Goal: Check status: Check status

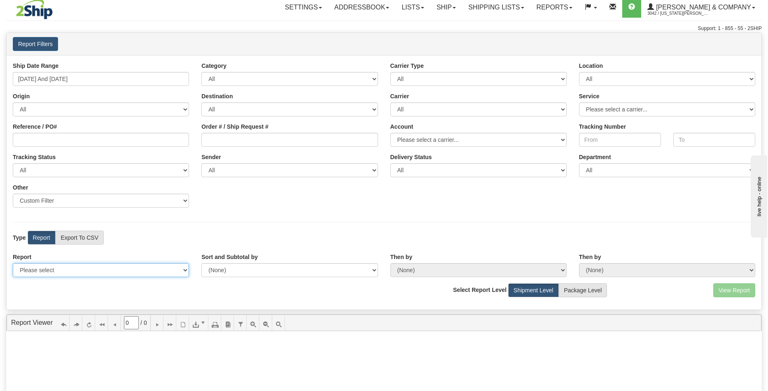
click at [107, 270] on select "Please select 1 Line Shipment Report Address Detail Basic Shipment Overview Can…" at bounding box center [101, 270] width 176 height 14
select select "Users\Tracking Detail.trdx"
click at [13, 263] on select "Please select 1 Line Shipment Report Address Detail Basic Shipment Overview Can…" at bounding box center [101, 270] width 176 height 14
click at [729, 288] on button "View Report" at bounding box center [734, 291] width 42 height 14
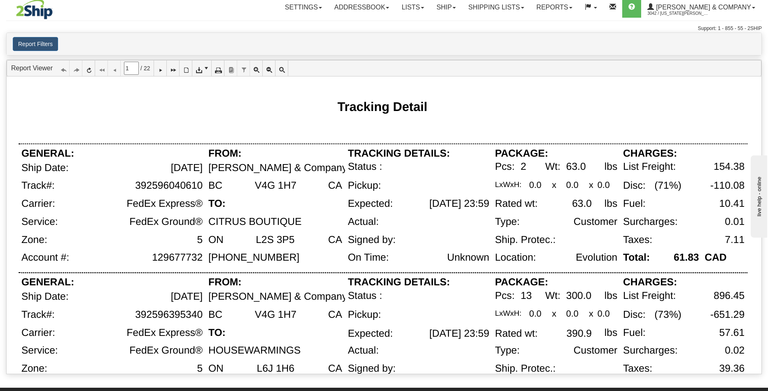
click at [581, 96] on div "Tracking Detail" at bounding box center [383, 106] width 729 height 36
click at [163, 66] on icon at bounding box center [160, 68] width 6 height 6
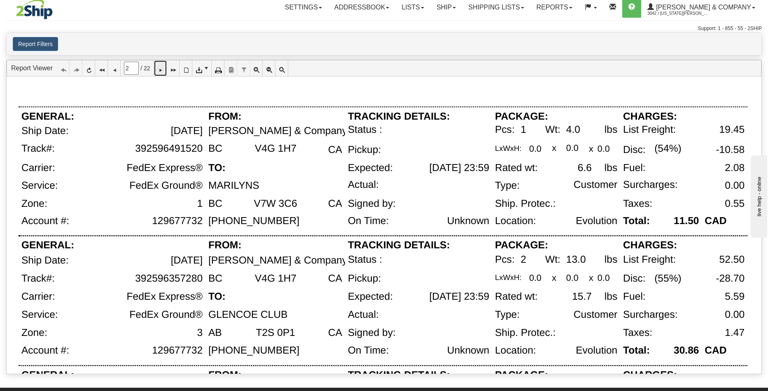
click at [163, 66] on icon at bounding box center [160, 68] width 6 height 6
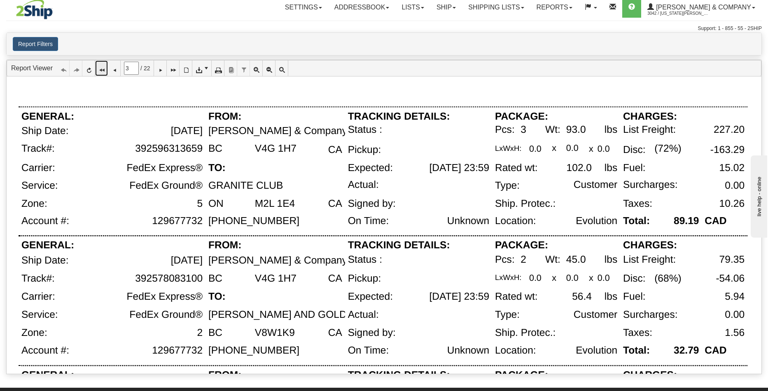
click at [104, 69] on icon at bounding box center [101, 68] width 6 height 6
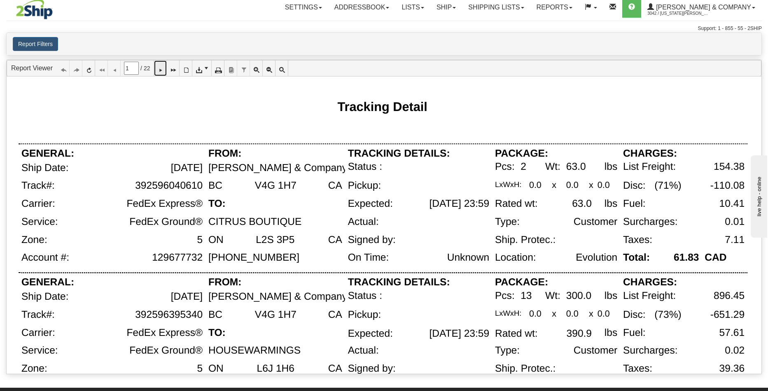
click at [163, 68] on icon at bounding box center [160, 68] width 6 height 6
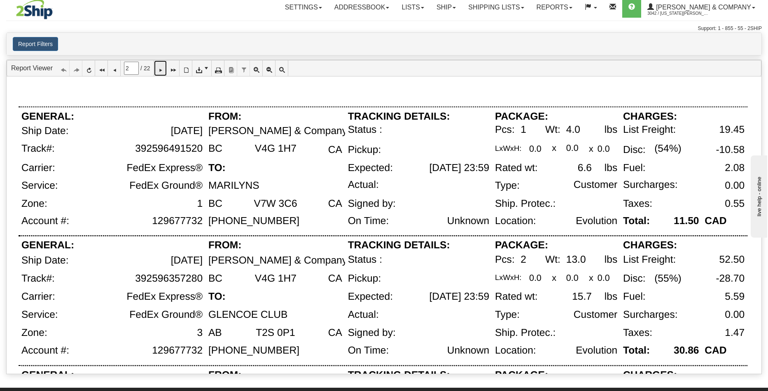
click at [163, 70] on icon at bounding box center [160, 68] width 6 height 6
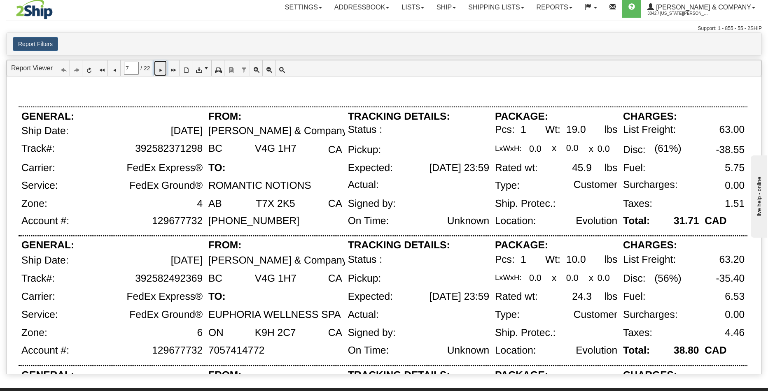
click at [163, 70] on icon at bounding box center [160, 68] width 6 height 6
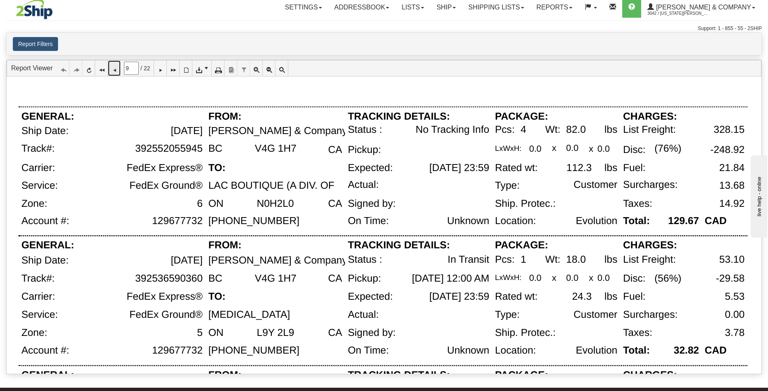
click at [117, 68] on icon at bounding box center [114, 68] width 6 height 6
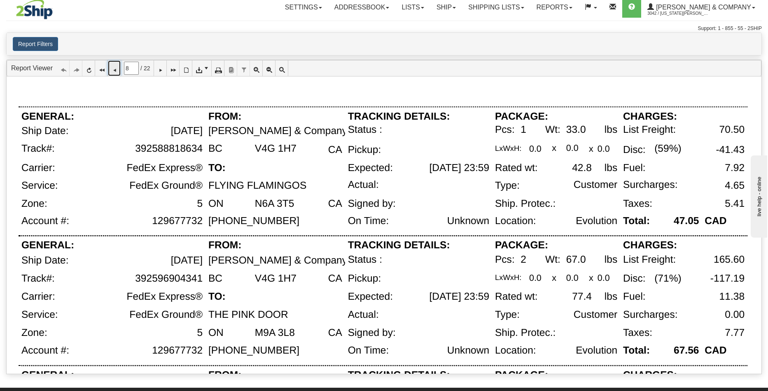
click at [117, 68] on icon at bounding box center [114, 68] width 6 height 6
click at [117, 70] on icon at bounding box center [114, 68] width 6 height 6
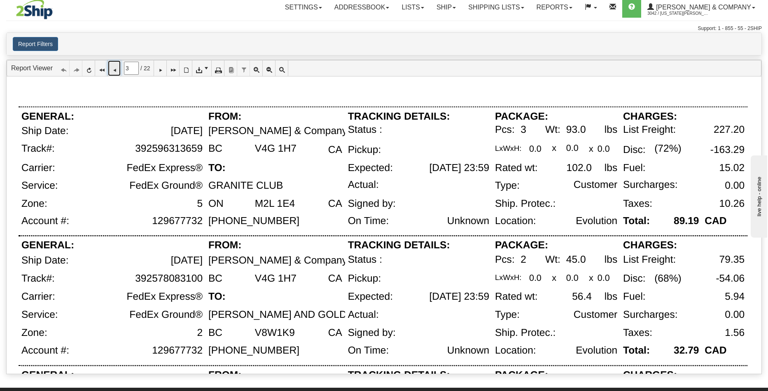
click at [117, 70] on icon at bounding box center [114, 68] width 6 height 6
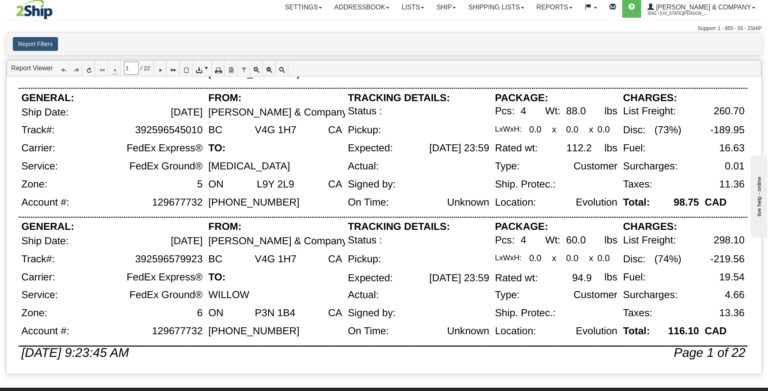
scroll to position [574, 0]
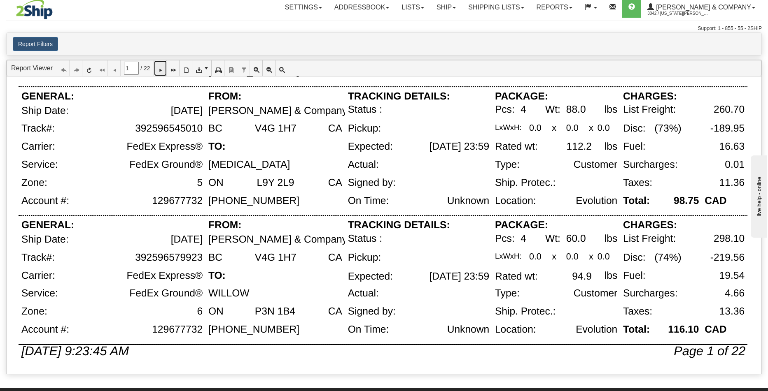
click at [163, 71] on icon at bounding box center [160, 68] width 6 height 6
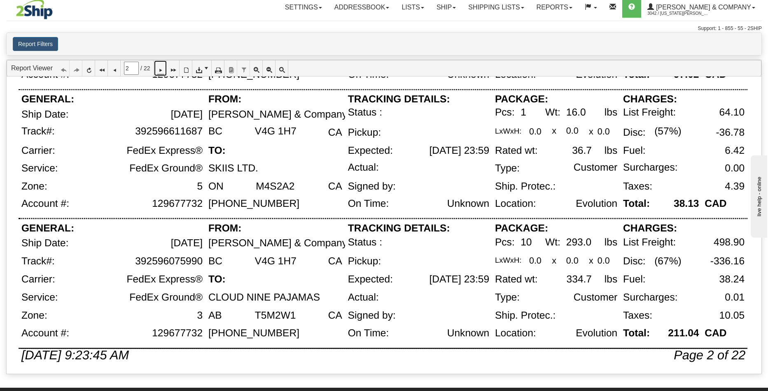
scroll to position [538, 0]
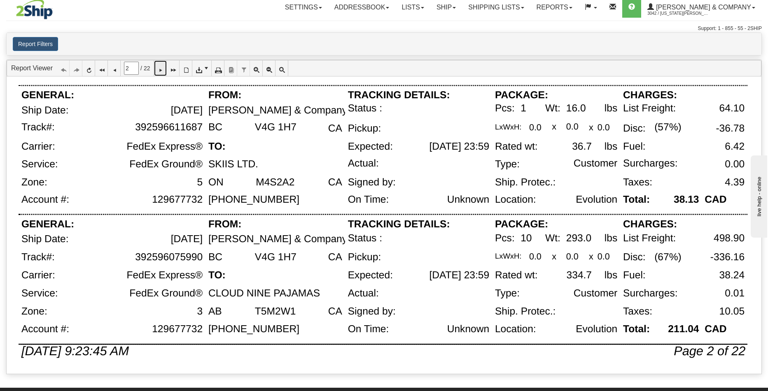
click at [163, 66] on icon at bounding box center [160, 68] width 6 height 6
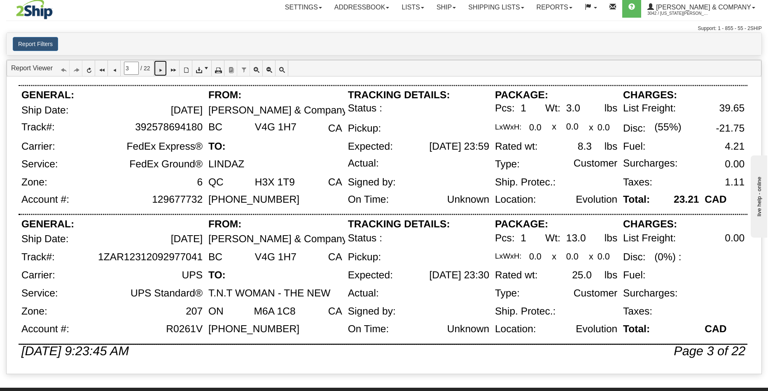
click at [163, 65] on icon at bounding box center [160, 68] width 6 height 6
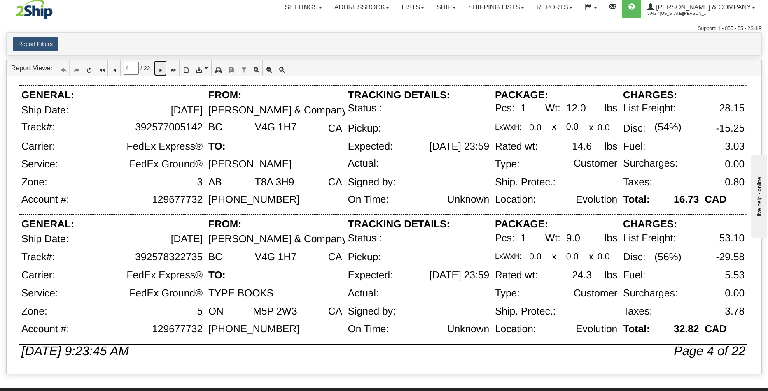
click at [163, 70] on icon at bounding box center [160, 68] width 6 height 6
type input "5"
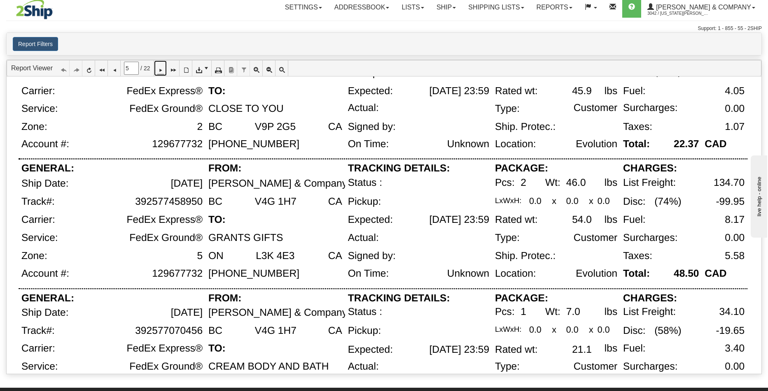
scroll to position [72, 0]
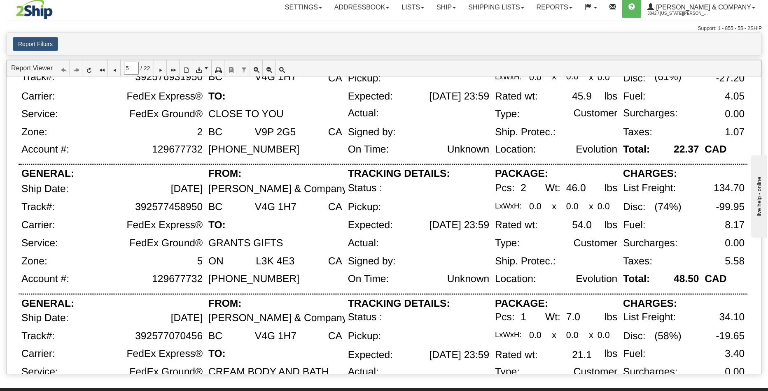
click at [177, 196] on div "[DATE]" at bounding box center [145, 193] width 119 height 18
click at [178, 205] on div "392577458950" at bounding box center [169, 208] width 68 height 12
drag, startPoint x: 202, startPoint y: 207, endPoint x: 151, endPoint y: 206, distance: 50.6
click at [151, 206] on div "392577458950" at bounding box center [169, 208] width 68 height 12
click at [423, 180] on div "TRACKING DETAILS:" at bounding box center [399, 174] width 102 height 12
